Goal: Transaction & Acquisition: Download file/media

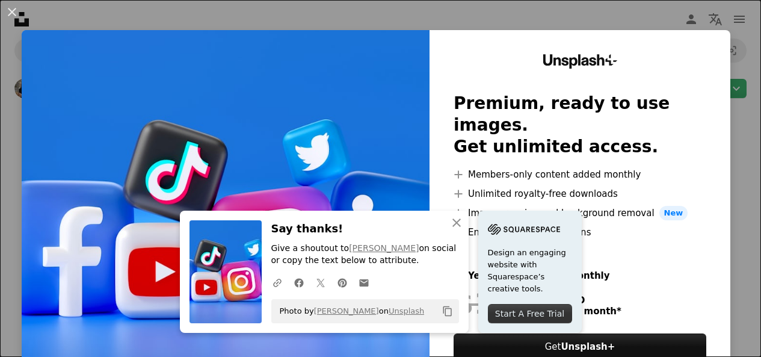
scroll to position [207, 0]
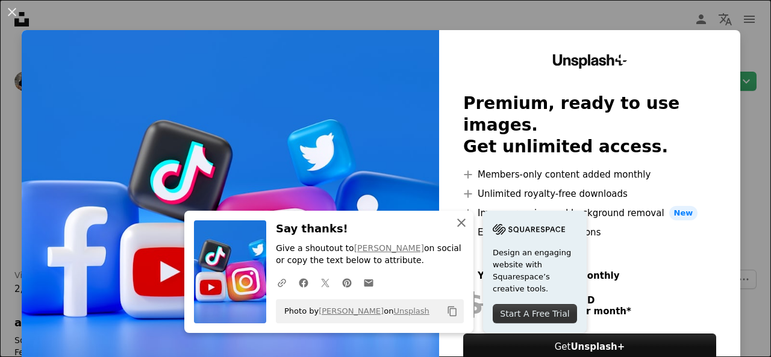
click at [457, 220] on icon "button" at bounding box center [461, 223] width 8 height 8
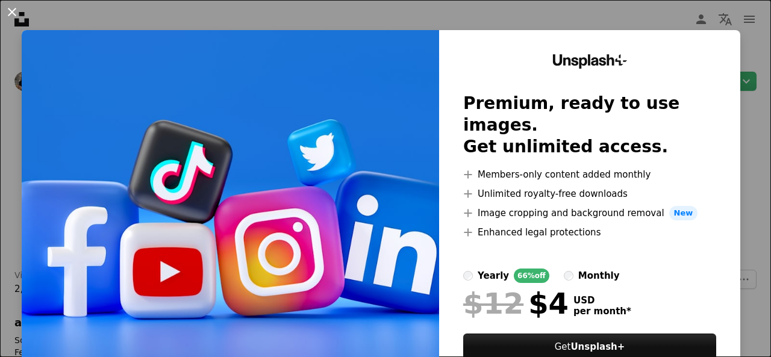
click at [15, 15] on button "An X shape" at bounding box center [12, 12] width 14 height 14
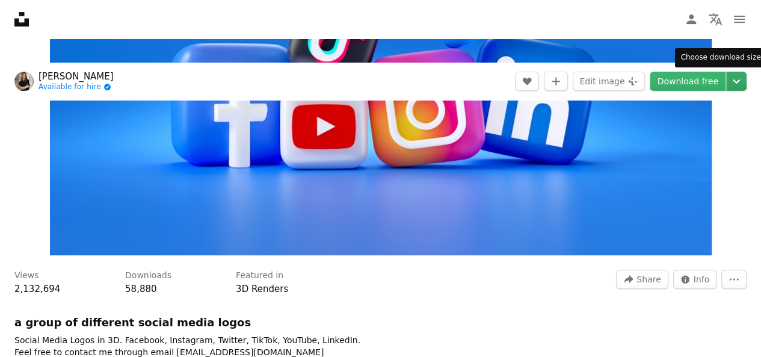
click at [737, 81] on icon "Choose download size" at bounding box center [736, 81] width 7 height 4
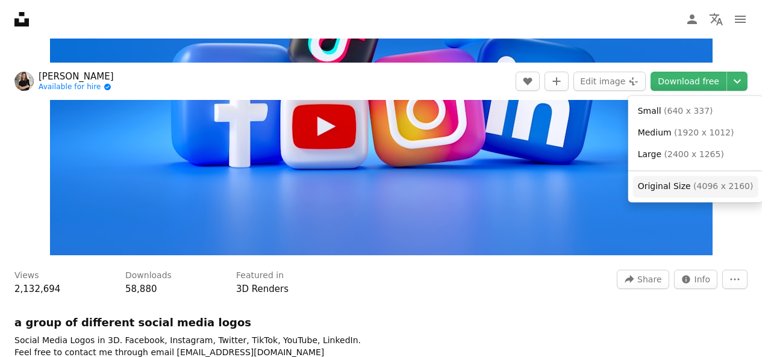
click at [660, 192] on span "Original Size ( 4096 x 2160 )" at bounding box center [695, 187] width 116 height 12
